Goal: Task Accomplishment & Management: Use online tool/utility

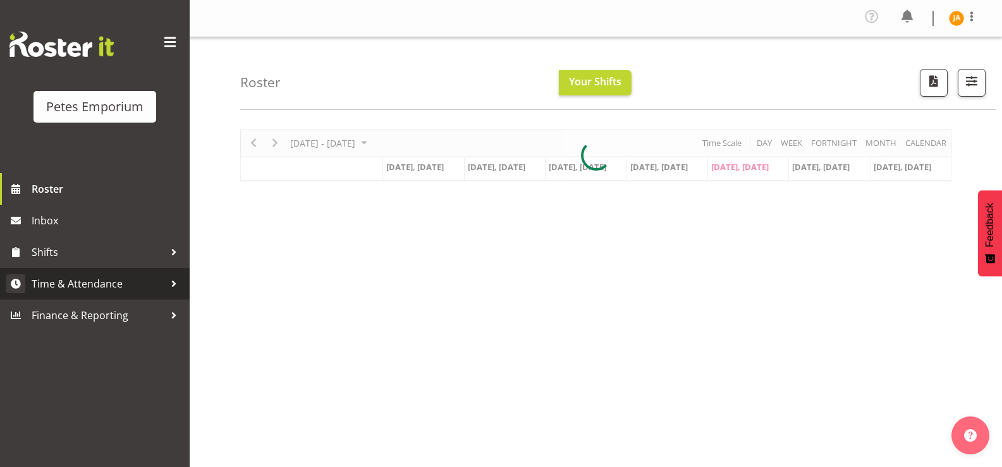
click at [113, 279] on span "Time & Attendance" at bounding box center [98, 283] width 133 height 19
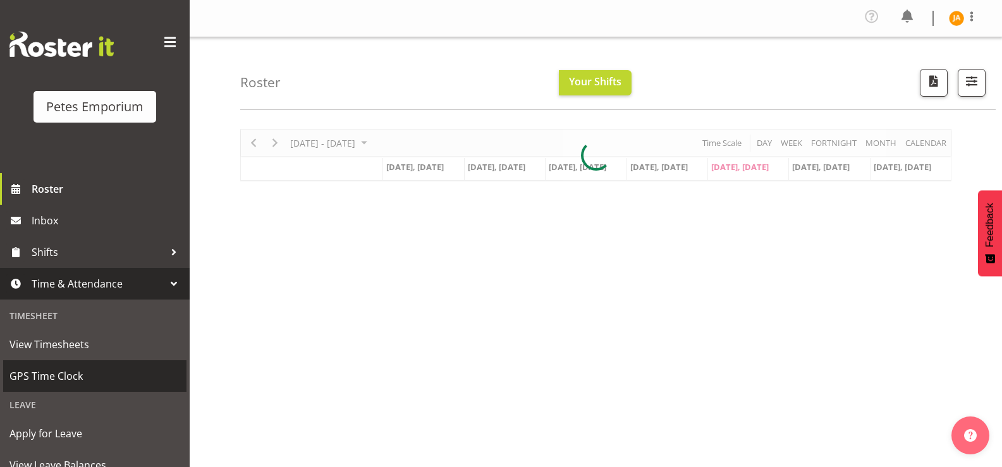
click at [83, 370] on span "GPS Time Clock" at bounding box center [94, 376] width 171 height 19
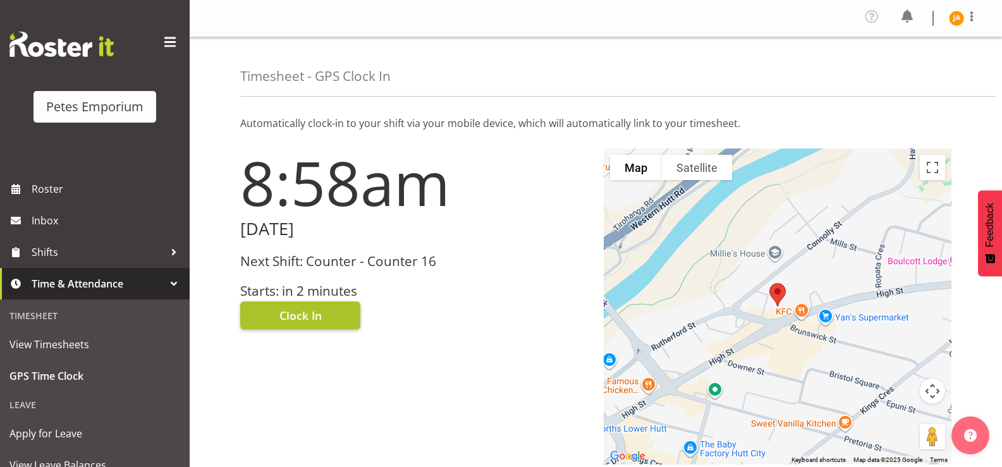
click at [334, 311] on button "Clock In" at bounding box center [300, 316] width 120 height 28
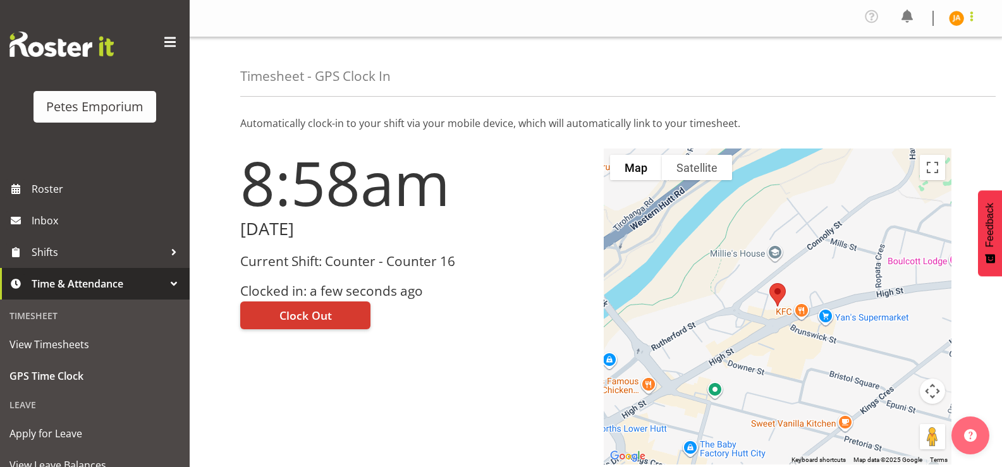
click at [973, 15] on span at bounding box center [971, 16] width 15 height 15
click at [923, 66] on link "Log Out" at bounding box center [918, 69] width 121 height 23
